Goal: Task Accomplishment & Management: Use online tool/utility

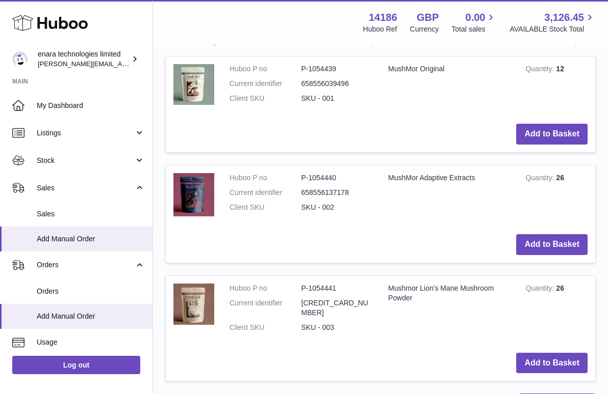
type input "****"
click at [86, 216] on span "Sales" at bounding box center [91, 214] width 108 height 10
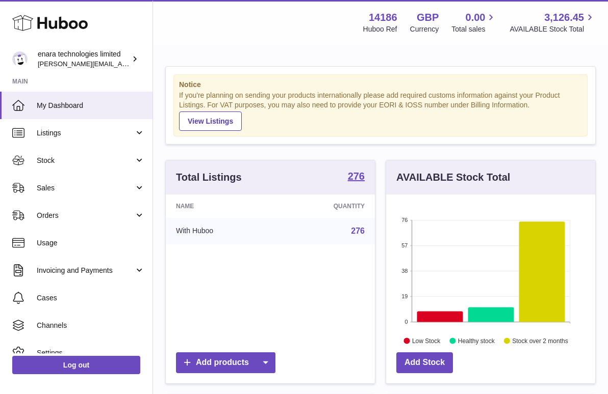
scroll to position [159, 209]
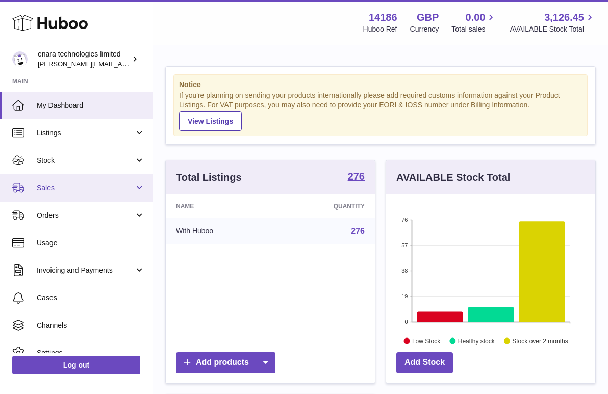
click at [88, 195] on link "Sales" at bounding box center [76, 188] width 152 height 28
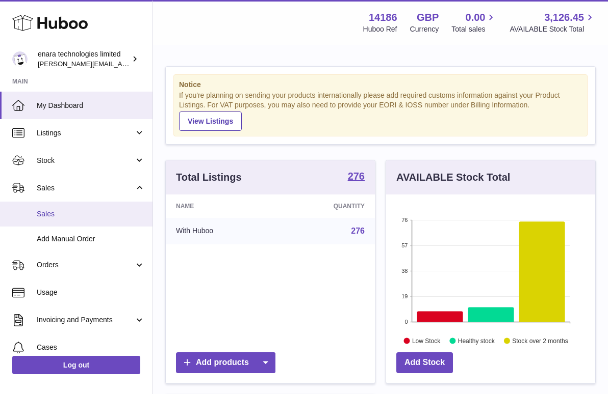
click at [89, 222] on link "Sales" at bounding box center [76, 214] width 152 height 25
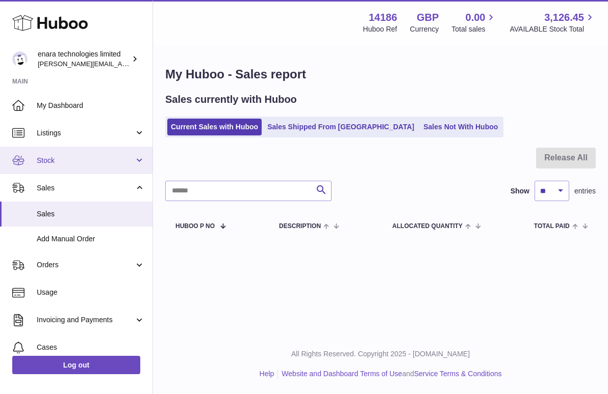
click at [87, 162] on span "Stock" at bounding box center [85, 161] width 97 height 10
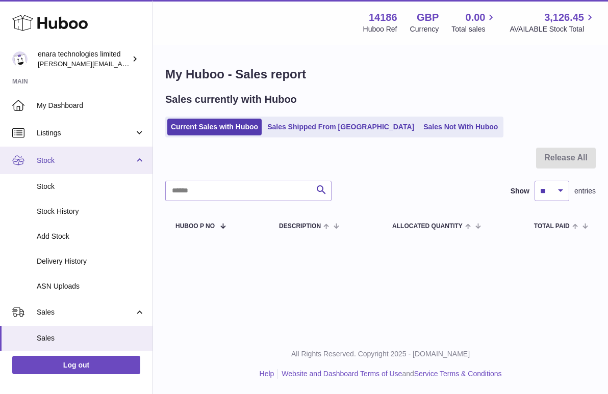
click at [87, 162] on span "Stock" at bounding box center [85, 161] width 97 height 10
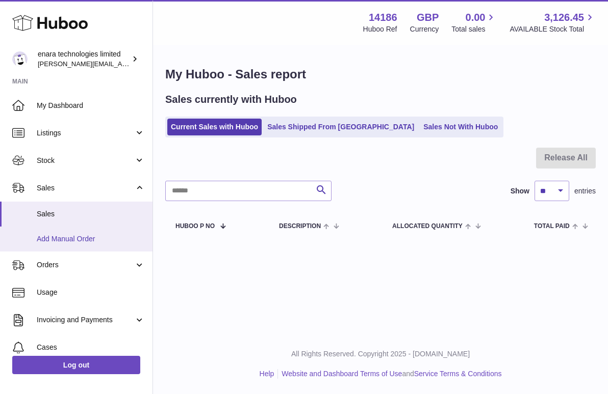
click at [95, 241] on span "Add Manual Order" at bounding box center [91, 239] width 108 height 10
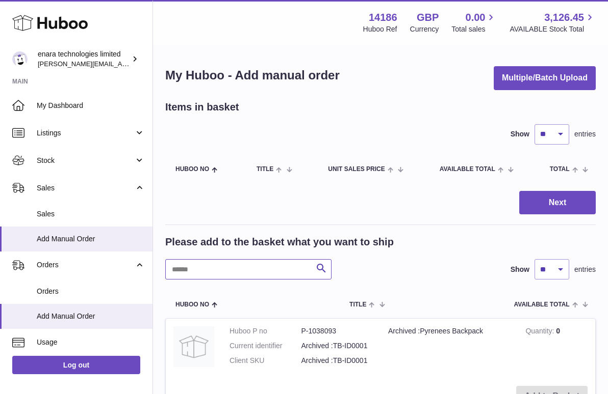
click at [279, 271] on input "text" at bounding box center [248, 269] width 166 height 20
type input "***"
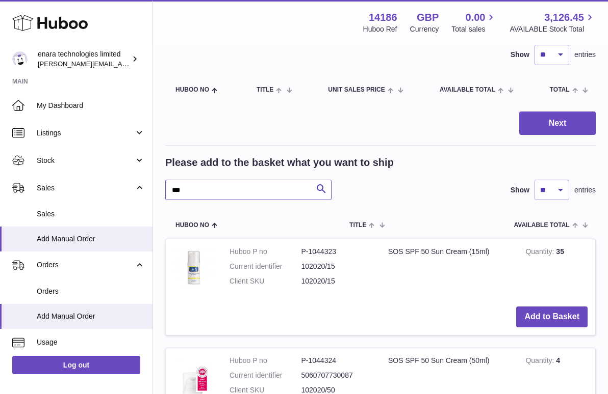
scroll to position [97, 0]
